Goal: Information Seeking & Learning: Understand process/instructions

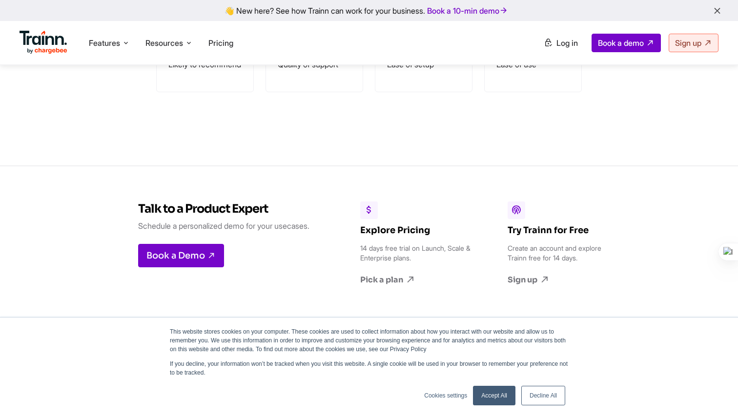
scroll to position [2870, 0]
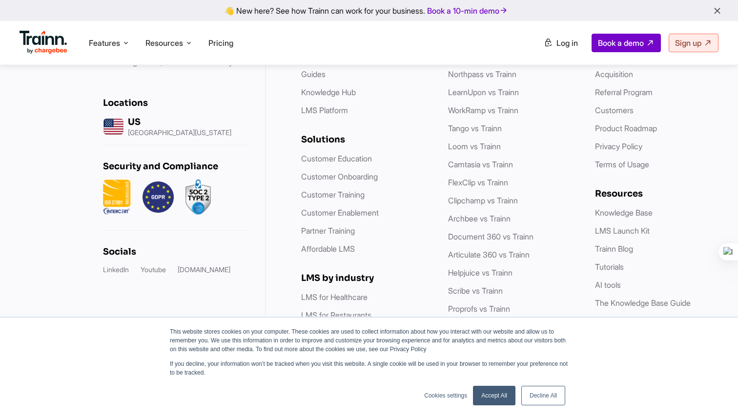
click at [557, 395] on link "Decline All" at bounding box center [543, 396] width 44 height 20
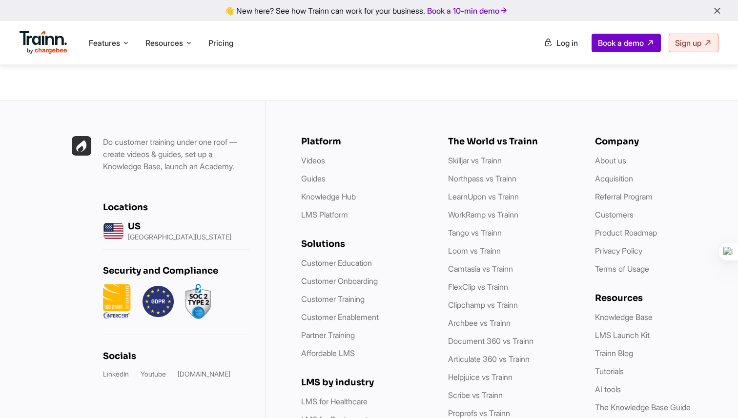
scroll to position [2764, 0]
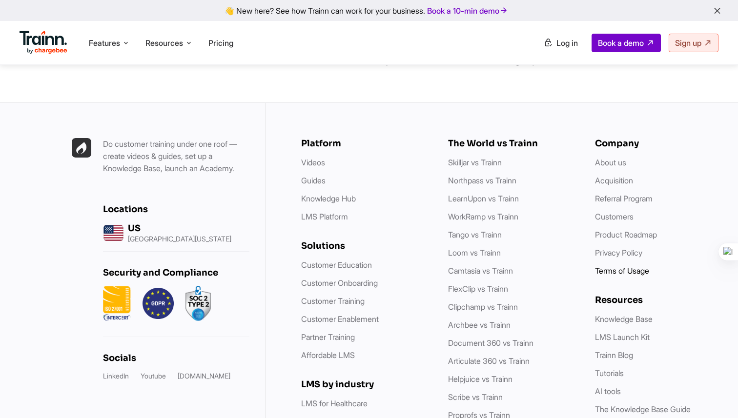
click at [616, 265] on li "Terms of Usage" at bounding box center [658, 271] width 127 height 12
click at [615, 266] on link "Terms of Usage" at bounding box center [622, 271] width 54 height 10
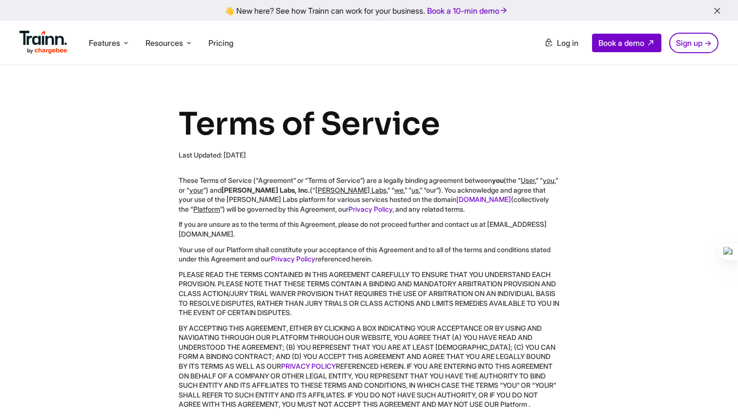
drag, startPoint x: 179, startPoint y: 155, endPoint x: 298, endPoint y: 153, distance: 118.5
click at [298, 153] on div "Last Updated: [DATE]" at bounding box center [369, 155] width 380 height 10
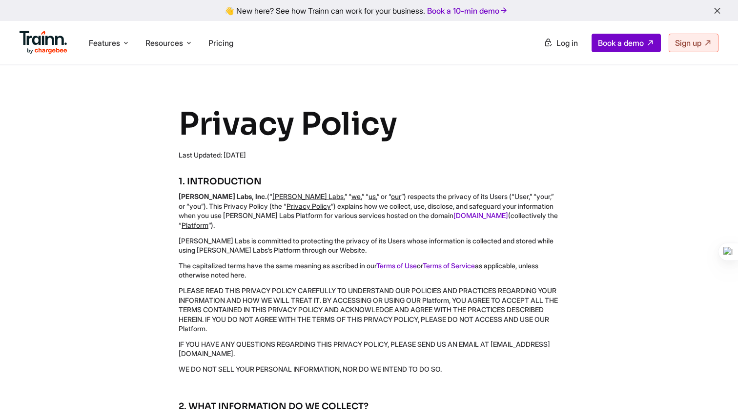
click at [161, 168] on div "Privacy Policy Last Updated: June, 2025 1. INTRODUCTION Guider Labs, Inc. (“ Gu…" at bounding box center [368, 242] width 505 height 276
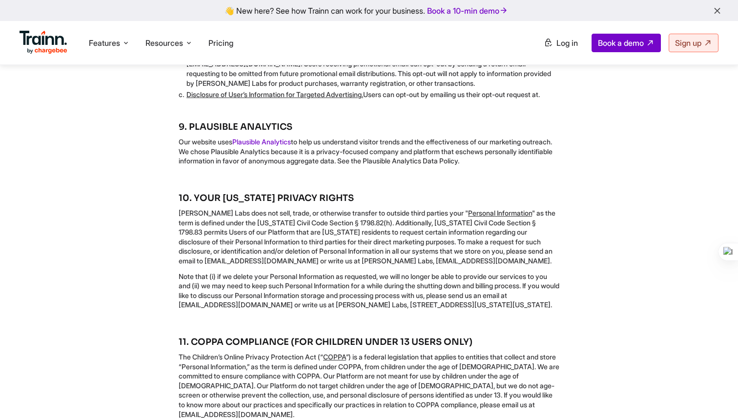
scroll to position [2546, 0]
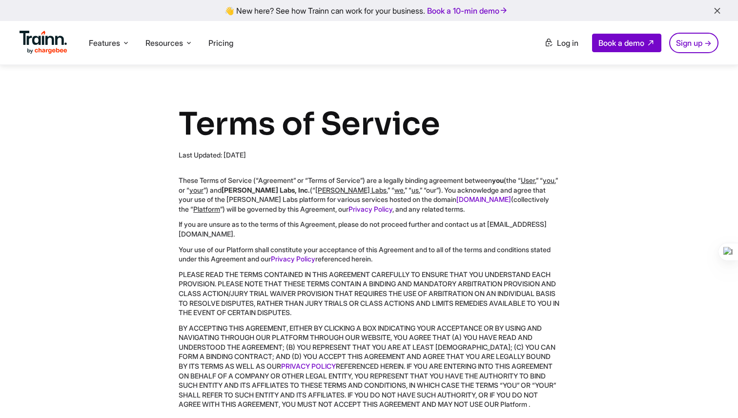
scroll to position [725, 0]
